Goal: Task Accomplishment & Management: Manage account settings

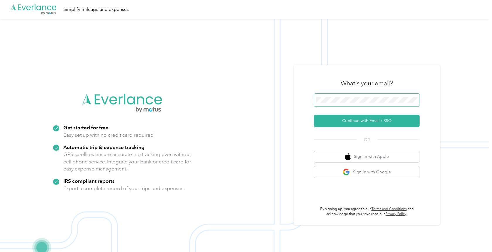
click at [314, 115] on button "Continue with Email / SSO" at bounding box center [367, 121] width 106 height 12
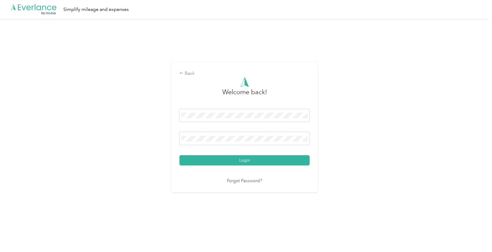
click at [179, 155] on button "Login" at bounding box center [244, 160] width 130 height 10
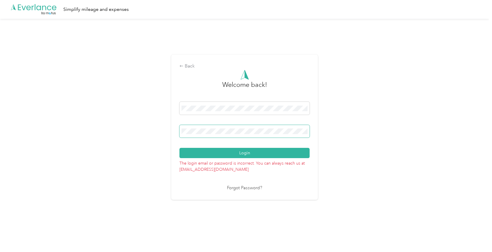
drag, startPoint x: 219, startPoint y: 126, endPoint x: 206, endPoint y: 128, distance: 13.4
click at [206, 128] on span at bounding box center [244, 131] width 130 height 13
click at [179, 148] on button "Login" at bounding box center [244, 153] width 130 height 10
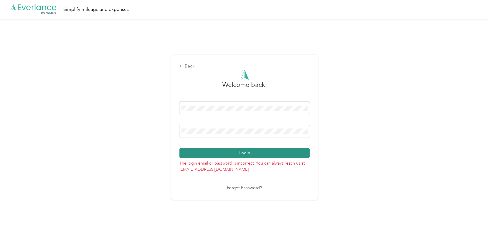
click at [242, 157] on button "Login" at bounding box center [244, 153] width 130 height 10
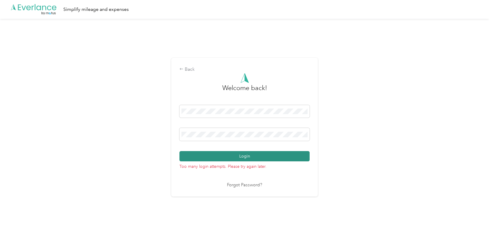
click at [217, 156] on button "Login" at bounding box center [244, 156] width 130 height 10
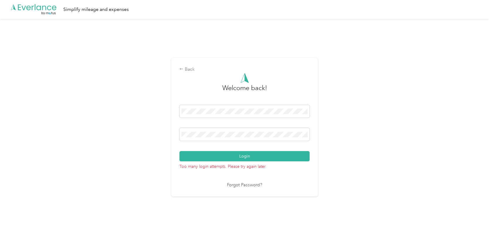
drag, startPoint x: 166, startPoint y: 132, endPoint x: 161, endPoint y: 132, distance: 4.4
click at [161, 132] on div "Back Welcome back! Login Too many login attempts. Please try again later. Forgo…" at bounding box center [244, 130] width 489 height 222
click at [179, 151] on button "Login" at bounding box center [244, 156] width 130 height 10
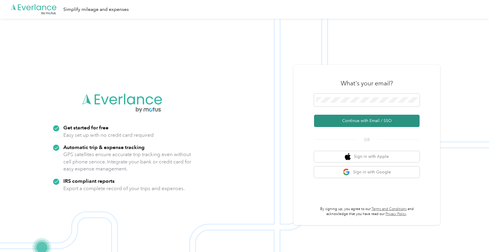
click at [370, 123] on button "Continue with Email / SSO" at bounding box center [367, 121] width 106 height 12
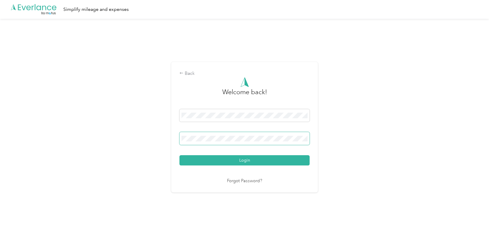
click at [179, 155] on button "Login" at bounding box center [244, 160] width 130 height 10
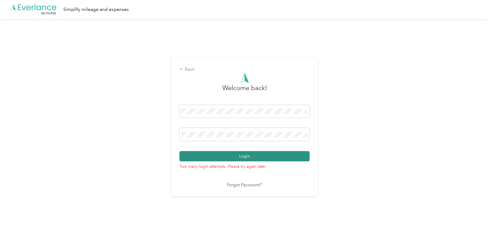
click at [224, 156] on button "Login" at bounding box center [244, 156] width 130 height 10
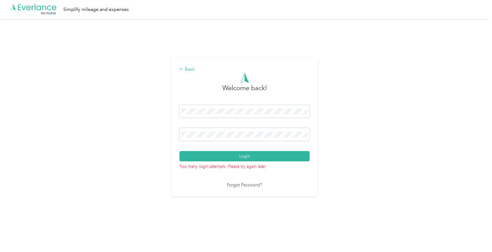
click at [189, 72] on div "Back" at bounding box center [244, 69] width 130 height 7
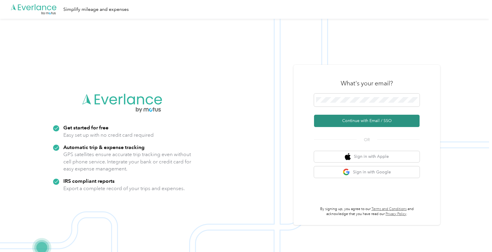
click at [346, 118] on button "Continue with Email / SSO" at bounding box center [367, 121] width 106 height 12
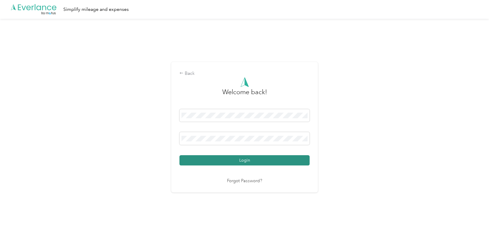
click at [199, 161] on button "Login" at bounding box center [244, 160] width 130 height 10
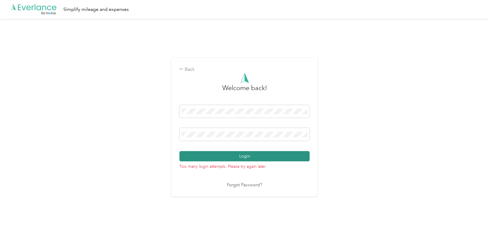
click at [209, 158] on button "Login" at bounding box center [244, 156] width 130 height 10
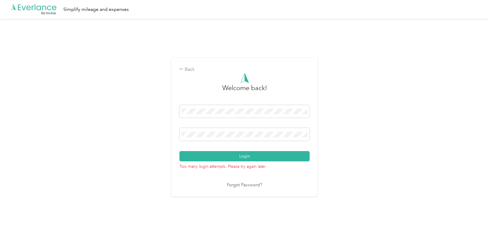
click at [86, 136] on div "Back Welcome back! Login Too many login attempts. Please try again later. Forgo…" at bounding box center [244, 130] width 489 height 222
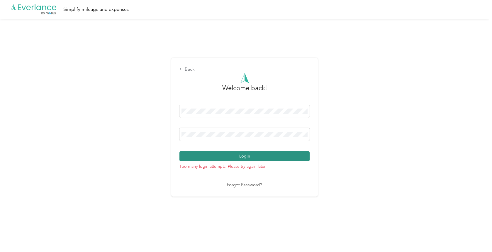
click at [231, 156] on button "Login" at bounding box center [244, 156] width 130 height 10
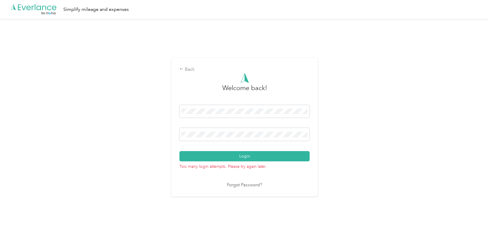
click at [489, 65] on div "Back Welcome back! Login Too many login attempts. Please try again later. Forgo…" at bounding box center [244, 130] width 489 height 222
click at [179, 151] on button "Login" at bounding box center [244, 156] width 130 height 10
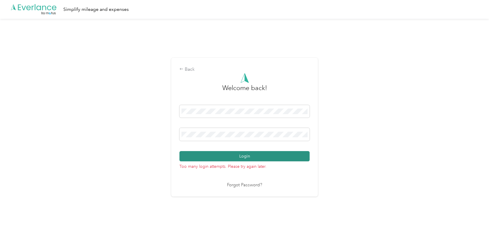
click at [238, 154] on button "Login" at bounding box center [244, 156] width 130 height 10
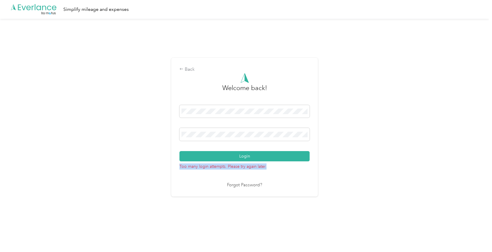
drag, startPoint x: 181, startPoint y: 165, endPoint x: 279, endPoint y: 169, distance: 98.2
click at [279, 169] on p "Too many login attempts. Please try again later." at bounding box center [244, 165] width 130 height 8
click at [188, 68] on div "Back" at bounding box center [244, 69] width 130 height 7
